Goal: Task Accomplishment & Management: Manage account settings

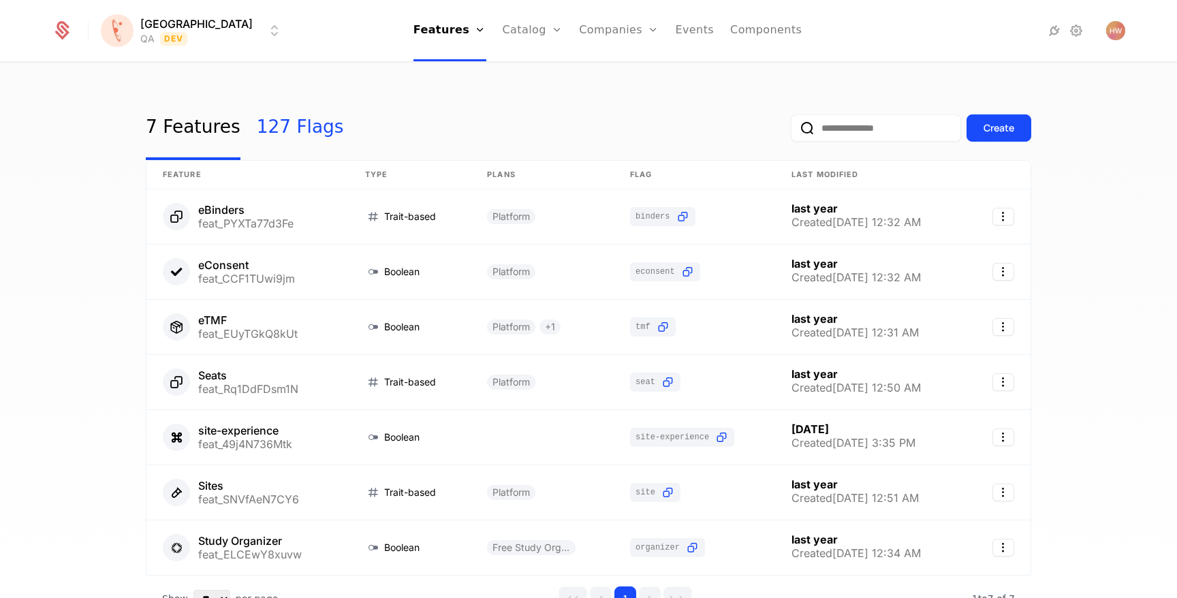
click at [257, 131] on link "127 Flags" at bounding box center [300, 128] width 87 height 64
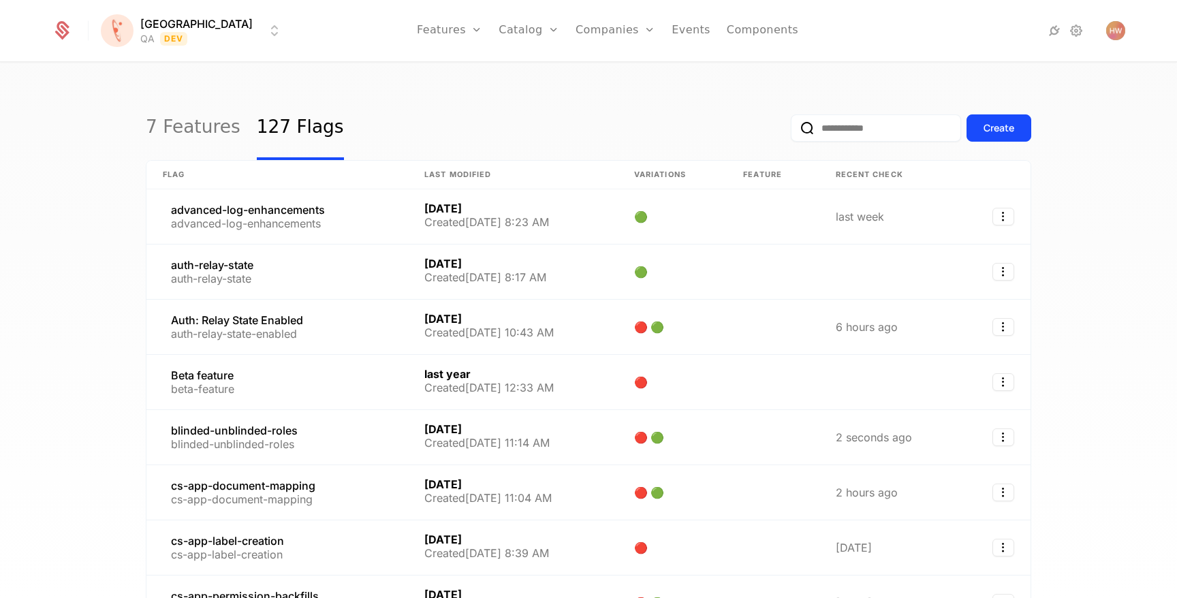
click at [861, 132] on input "email" at bounding box center [876, 127] width 170 height 27
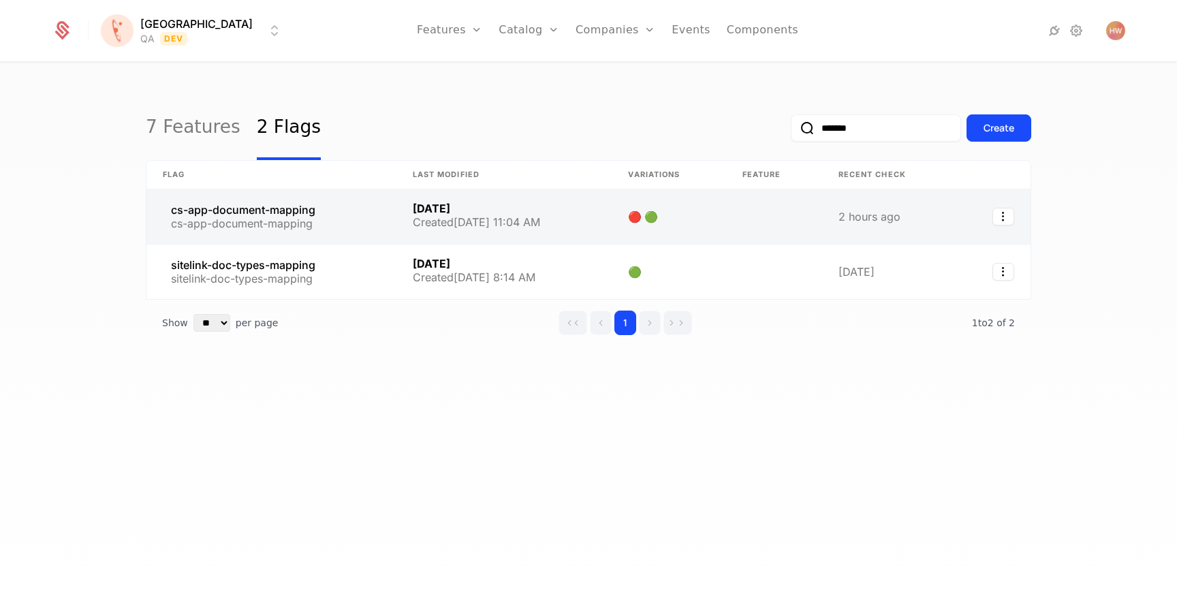
type input "*******"
click at [354, 220] on link at bounding box center [271, 216] width 250 height 54
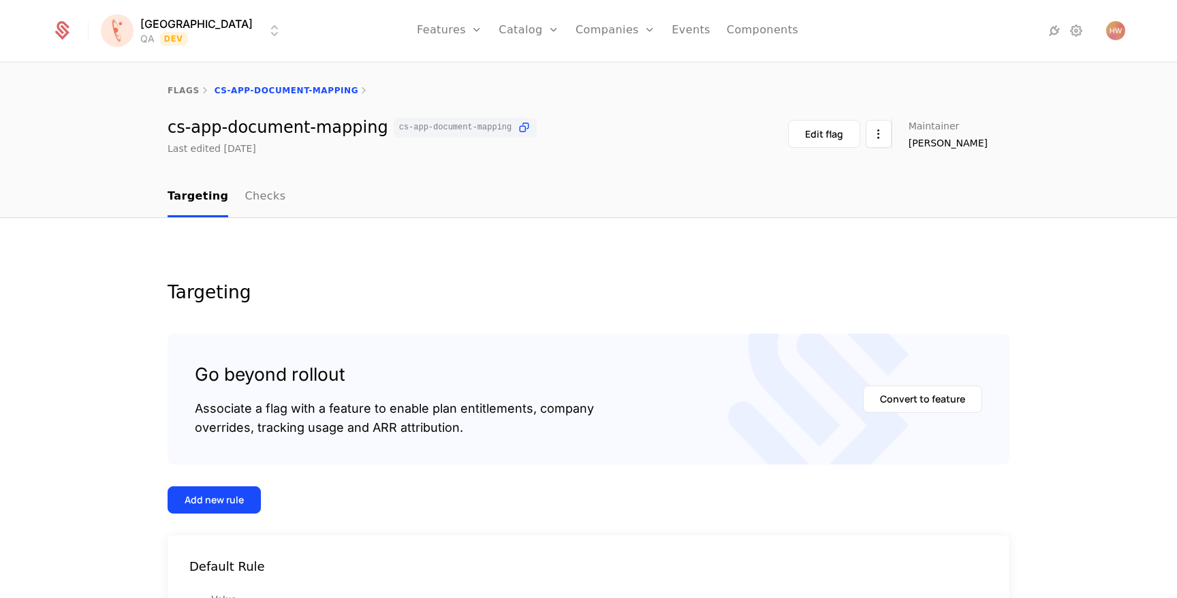
click at [195, 41] on html "[PERSON_NAME] QA Dev Features Features Flags Catalog Plans Add Ons Credits Conf…" at bounding box center [588, 299] width 1177 height 598
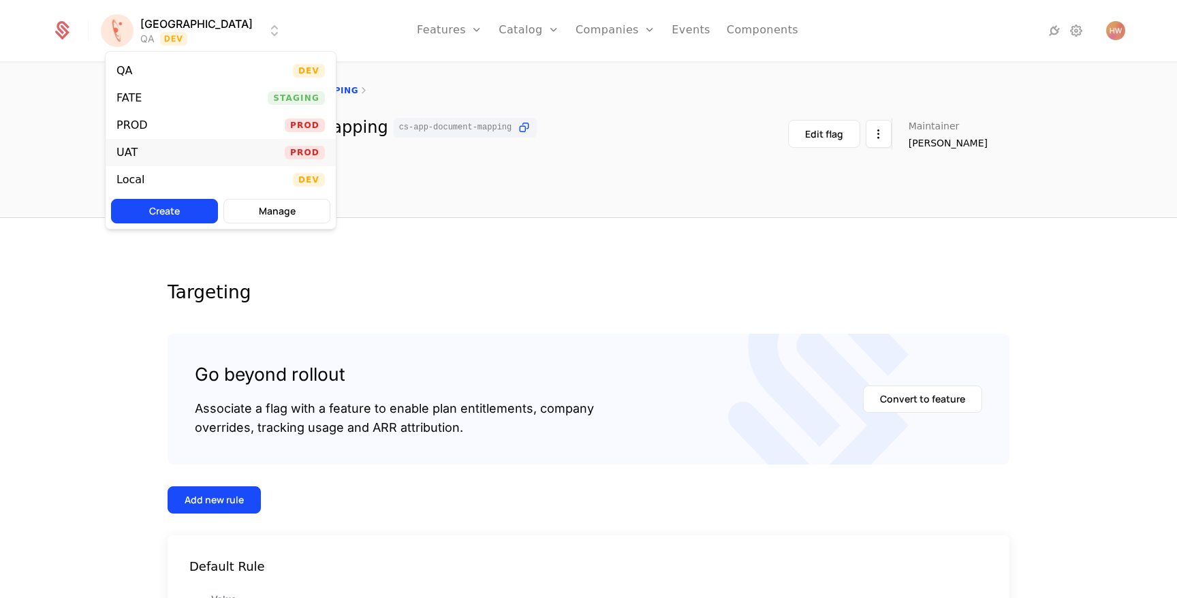
click at [177, 146] on div "UAT Prod" at bounding box center [221, 152] width 230 height 27
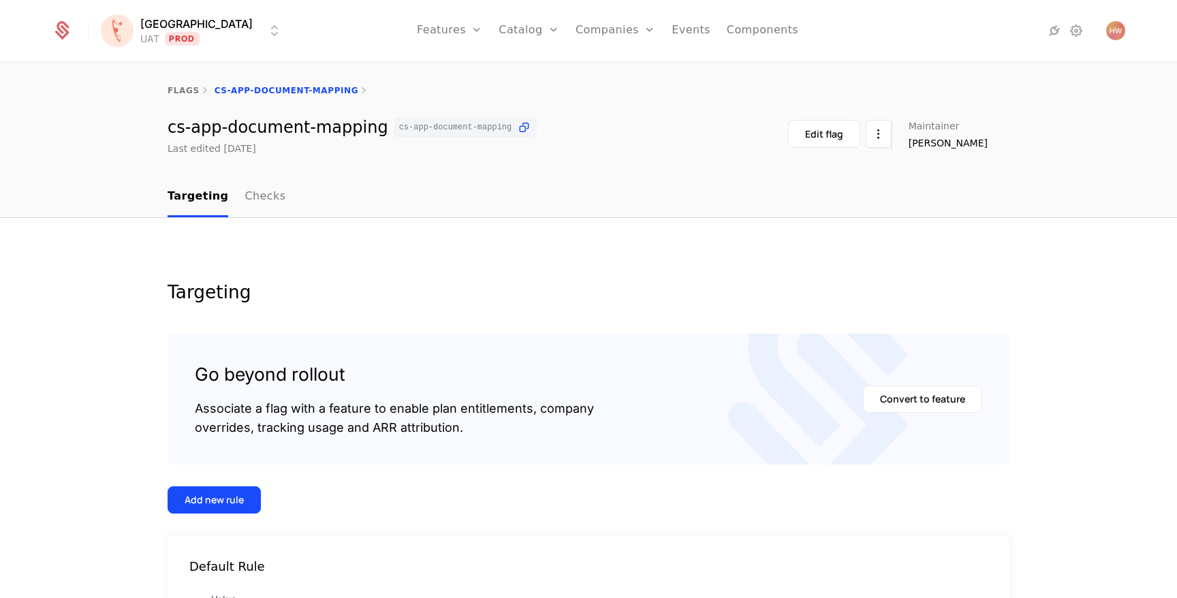
click at [174, 34] on html "[PERSON_NAME] Prod Features Features Flags Catalog Plans Add Ons Credits Config…" at bounding box center [588, 299] width 1177 height 598
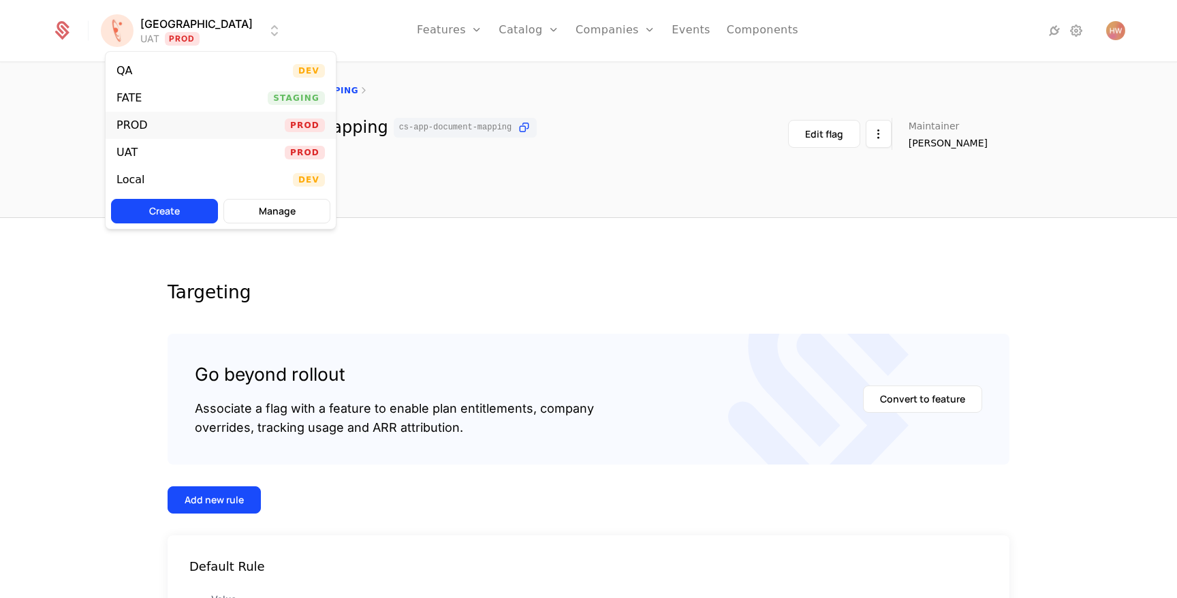
click at [170, 119] on div "PROD Prod" at bounding box center [221, 125] width 230 height 27
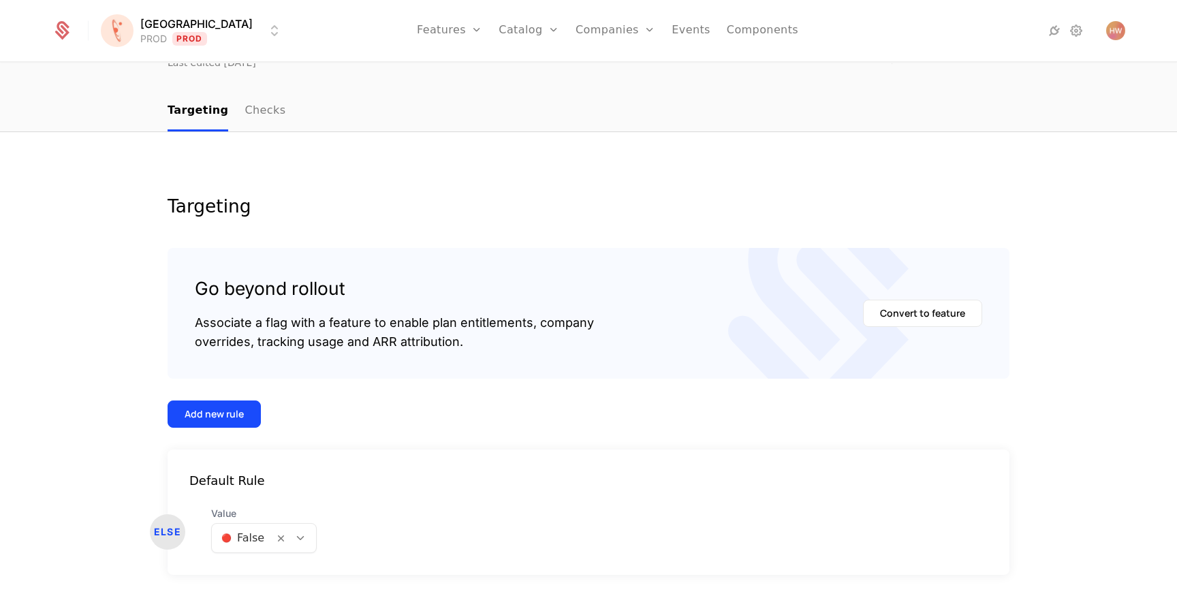
scroll to position [127, 0]
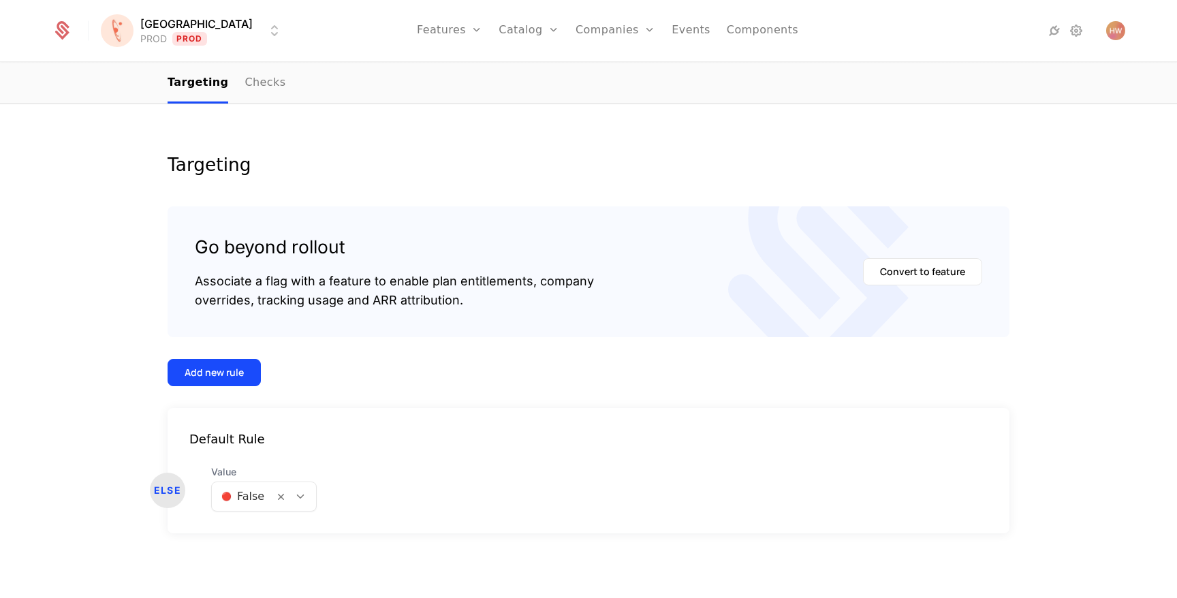
click at [244, 496] on div at bounding box center [242, 496] width 43 height 19
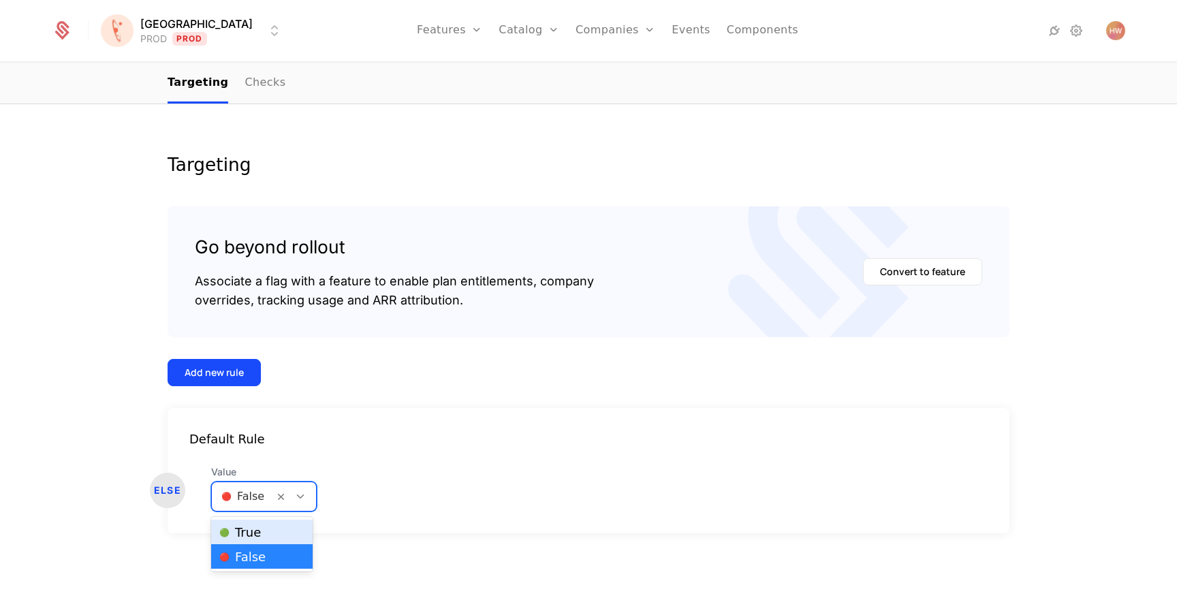
click at [243, 527] on span "🟢 True" at bounding box center [240, 532] width 42 height 12
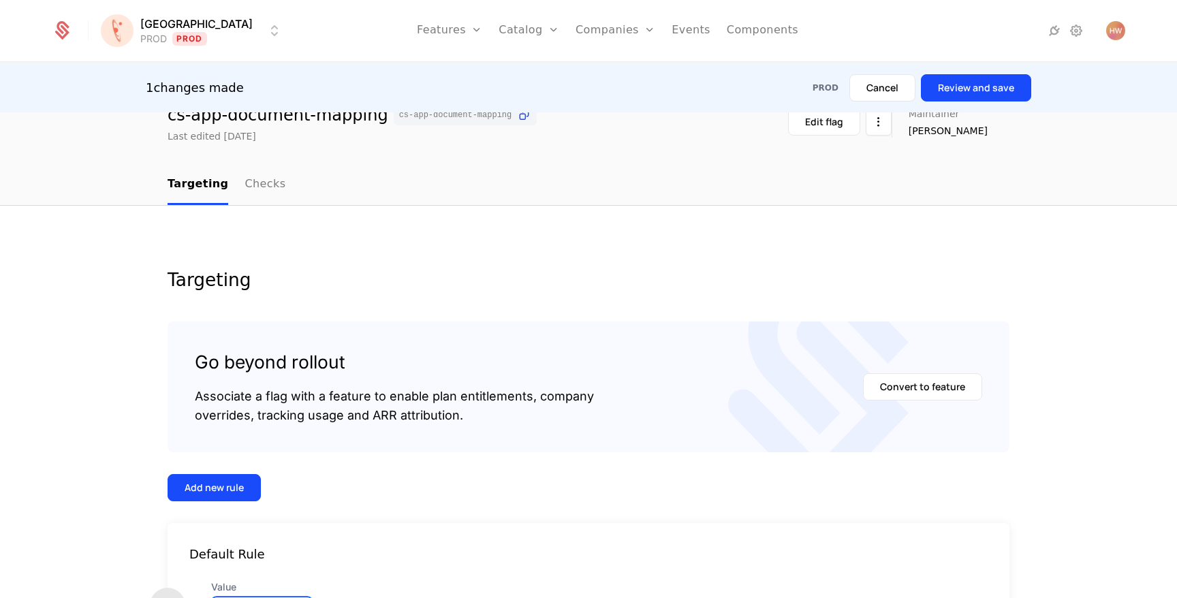
scroll to position [0, 0]
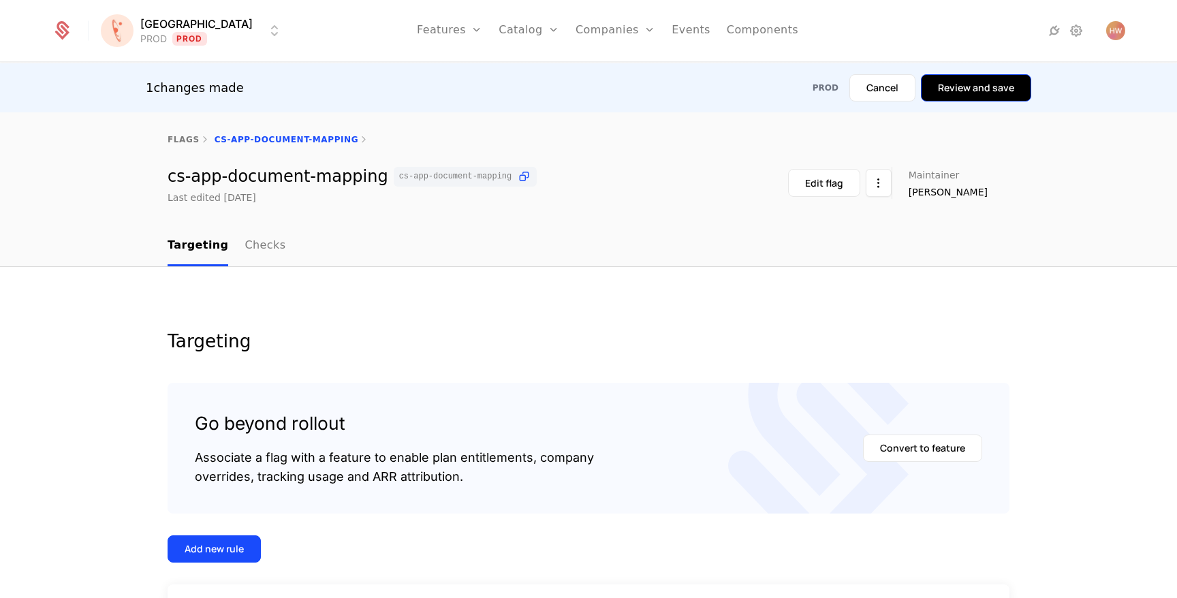
click at [1004, 93] on button "Review and save" at bounding box center [976, 87] width 110 height 27
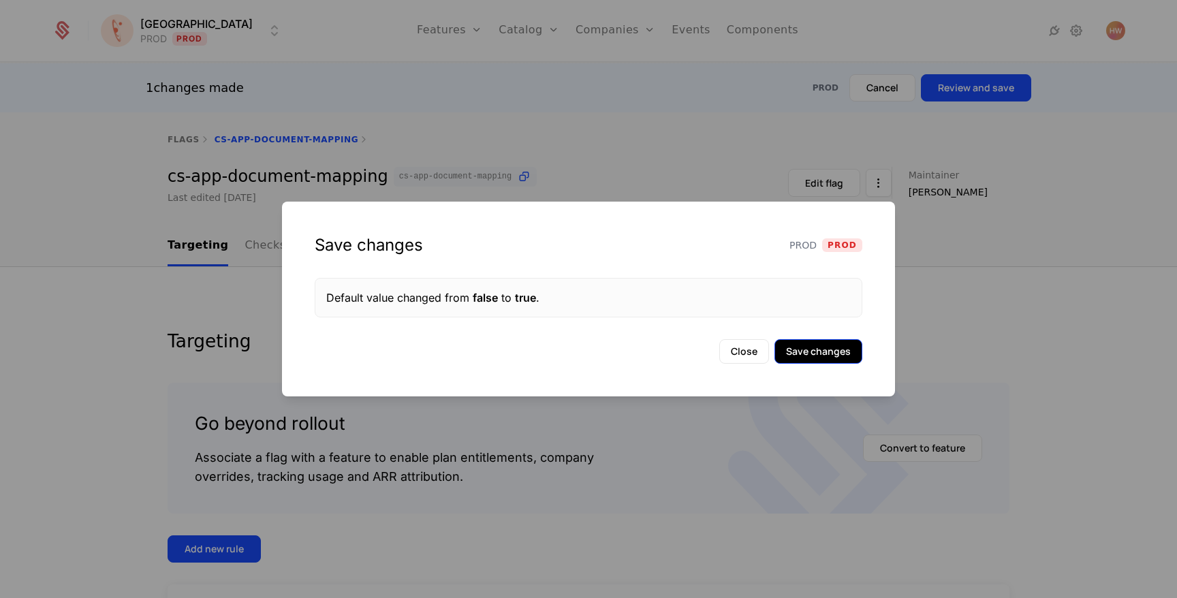
click at [821, 356] on button "Save changes" at bounding box center [818, 351] width 88 height 25
